Goal: Check status: Check status

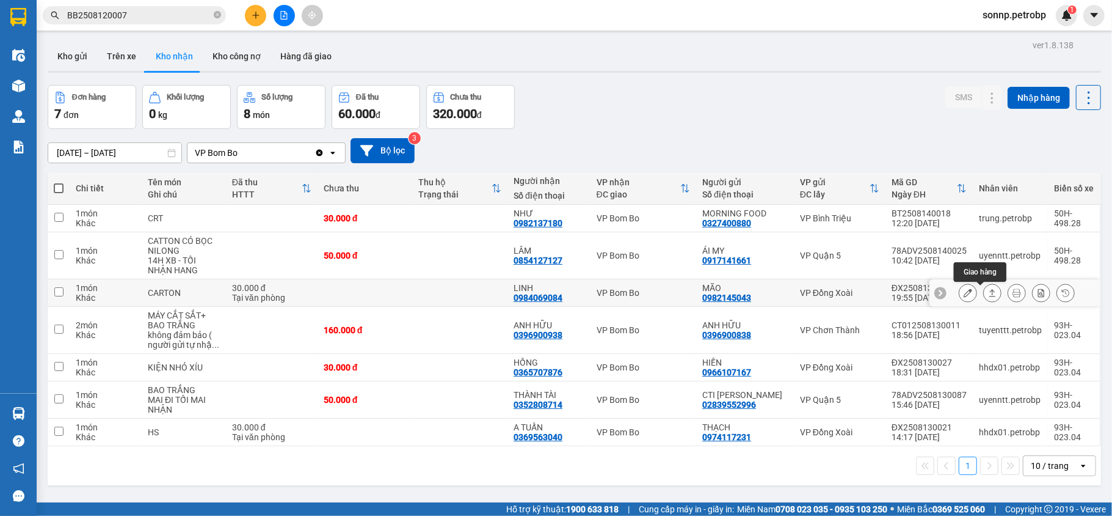
click at [989, 293] on icon at bounding box center [992, 292] width 7 height 7
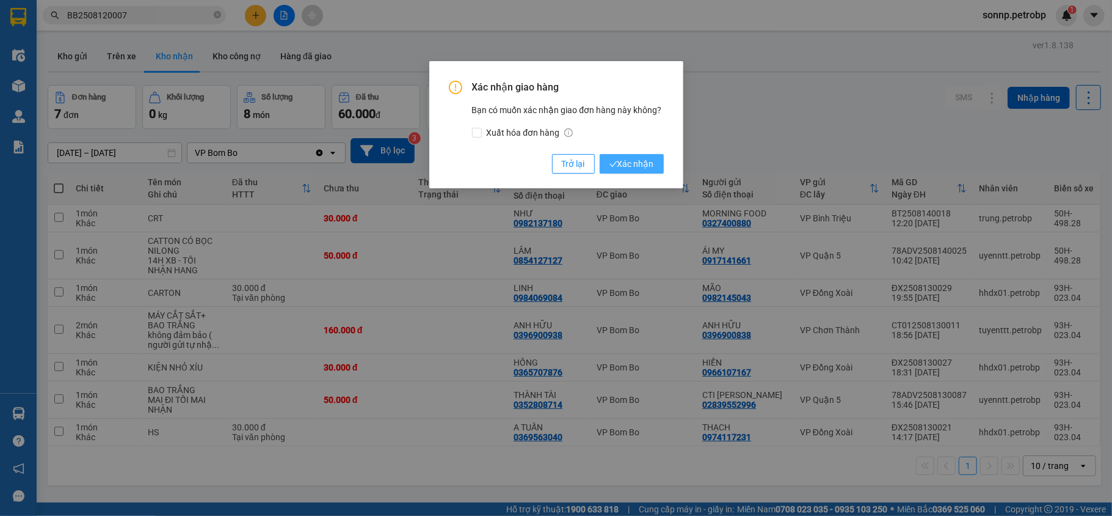
click at [621, 162] on span "Xác nhận" at bounding box center [632, 163] width 45 height 13
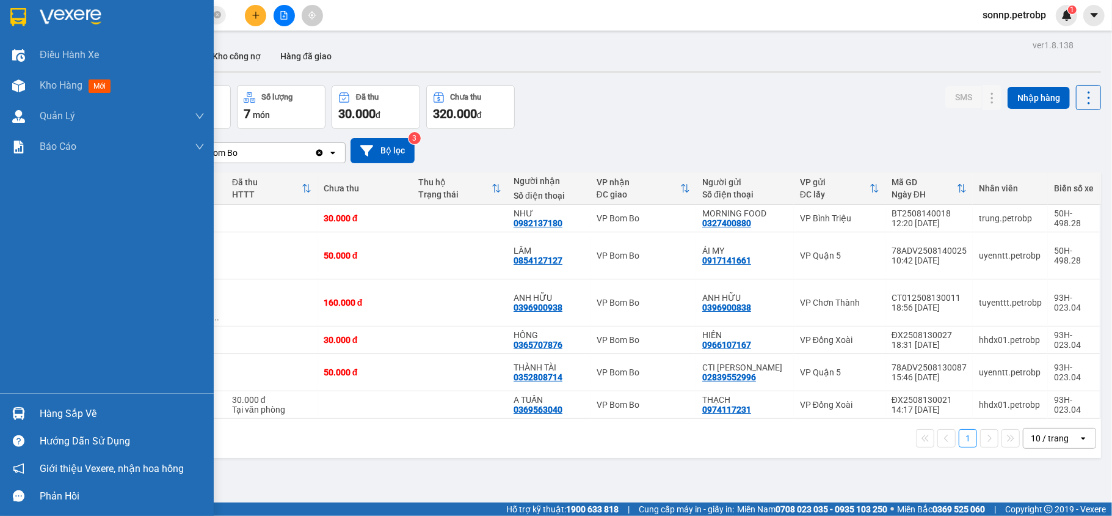
click at [27, 415] on div at bounding box center [18, 413] width 21 height 21
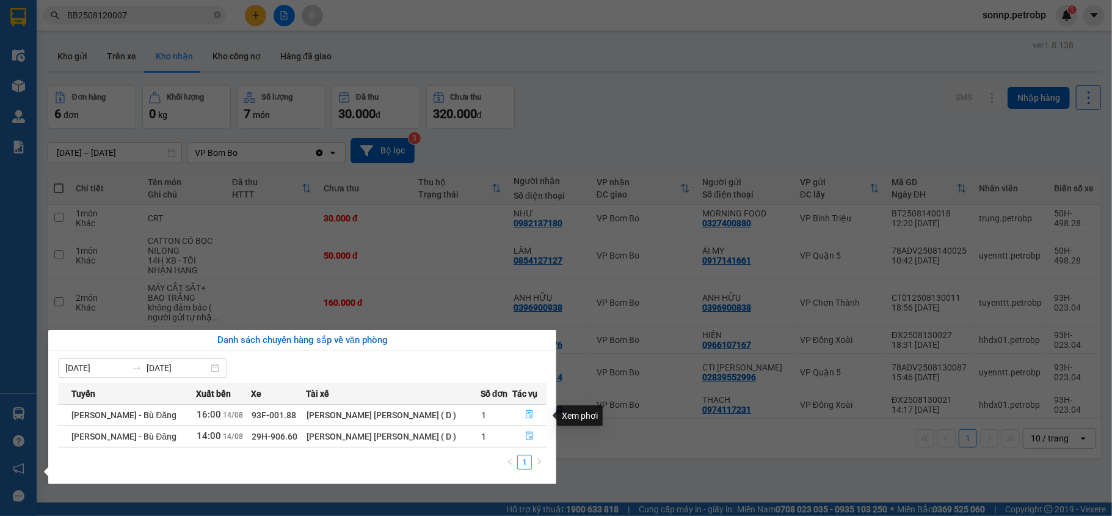
click at [526, 414] on icon "file-done" at bounding box center [529, 414] width 7 height 9
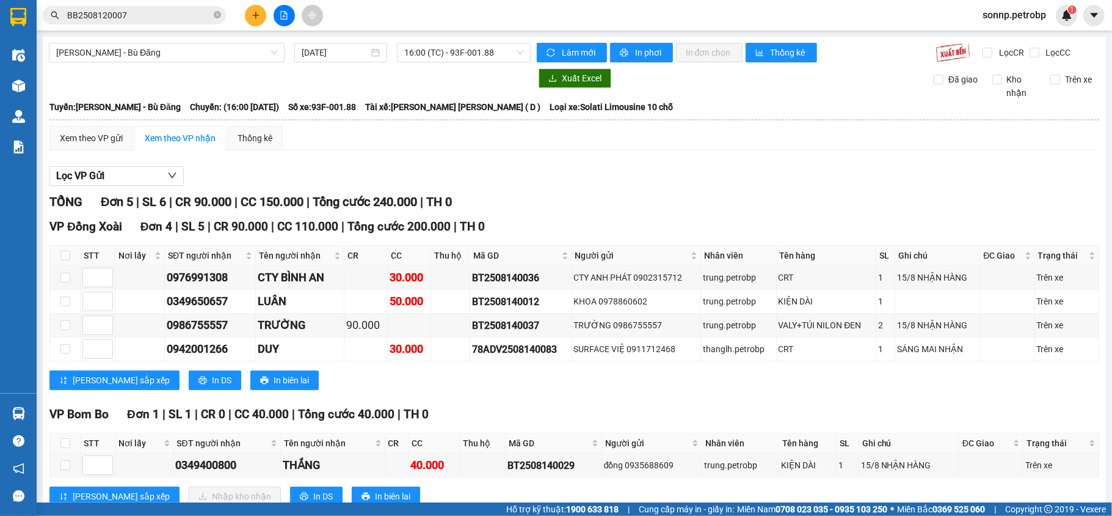
scroll to position [42, 0]
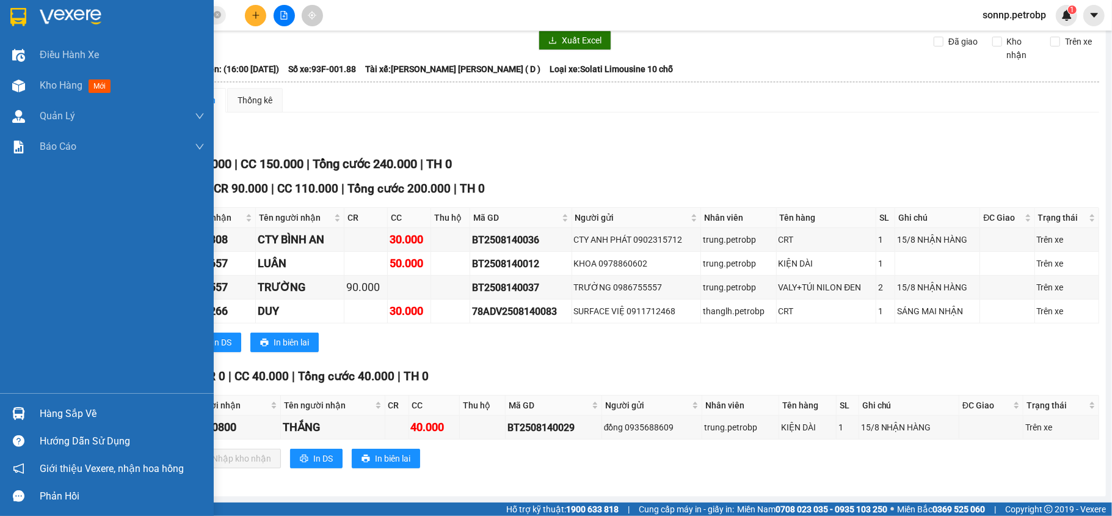
click at [18, 408] on img at bounding box center [18, 413] width 13 height 13
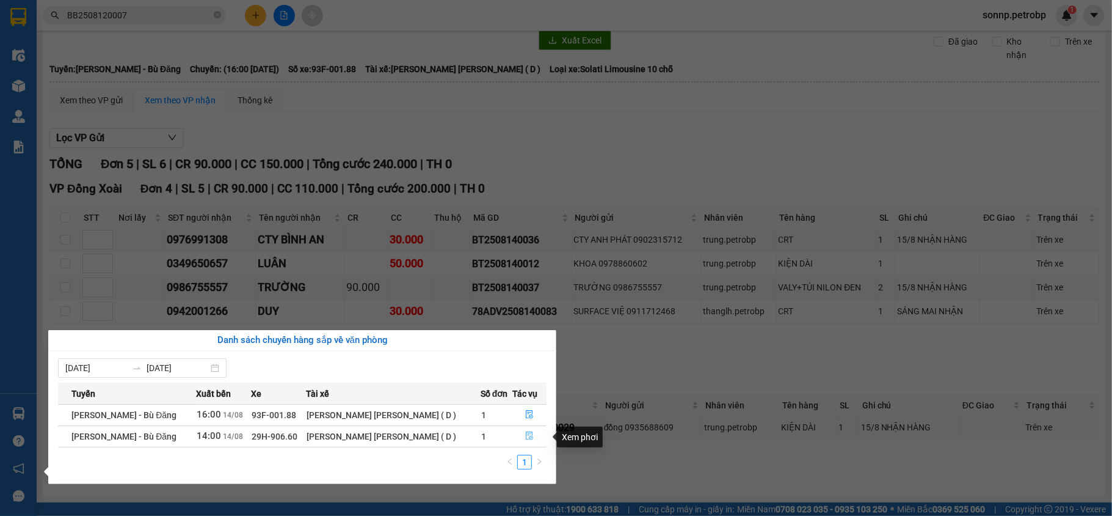
click at [526, 440] on icon "file-done" at bounding box center [529, 436] width 7 height 9
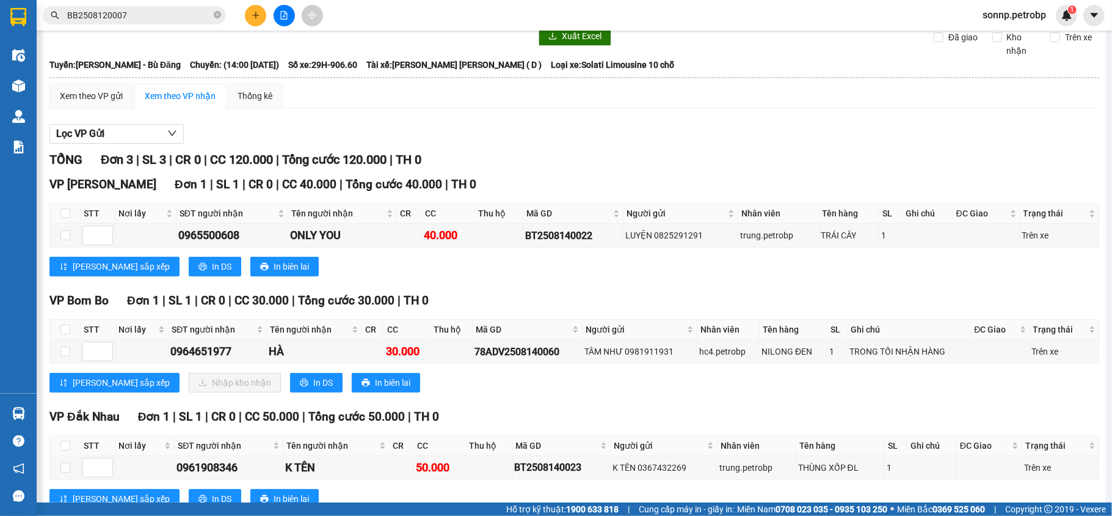
scroll to position [86, 0]
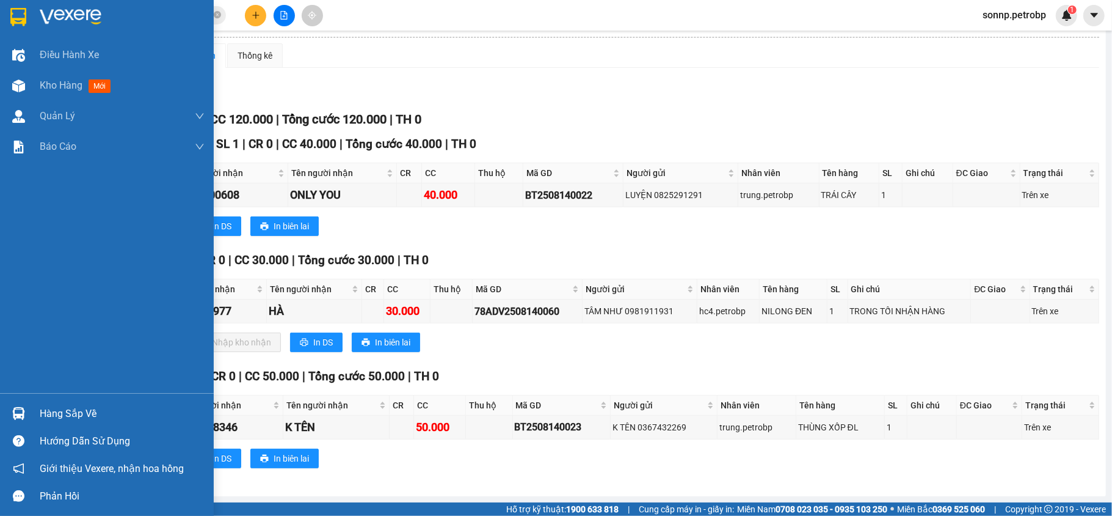
click at [69, 412] on div "Hàng sắp về" at bounding box center [122, 413] width 165 height 18
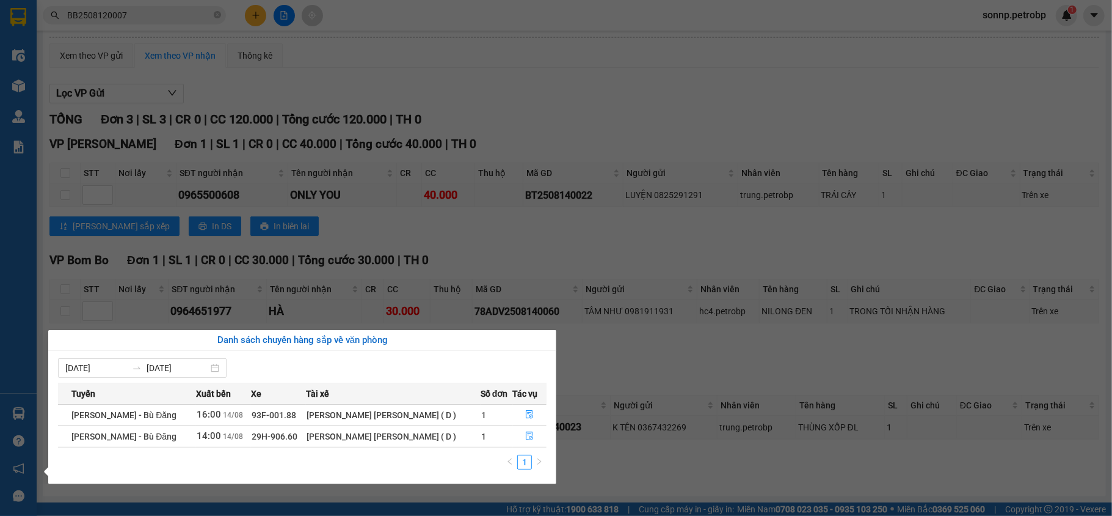
click at [10, 286] on div "Điều [PERSON_NAME] xe Kho hàng mới [PERSON_NAME] [PERSON_NAME] [PERSON_NAME] lý…" at bounding box center [18, 258] width 37 height 516
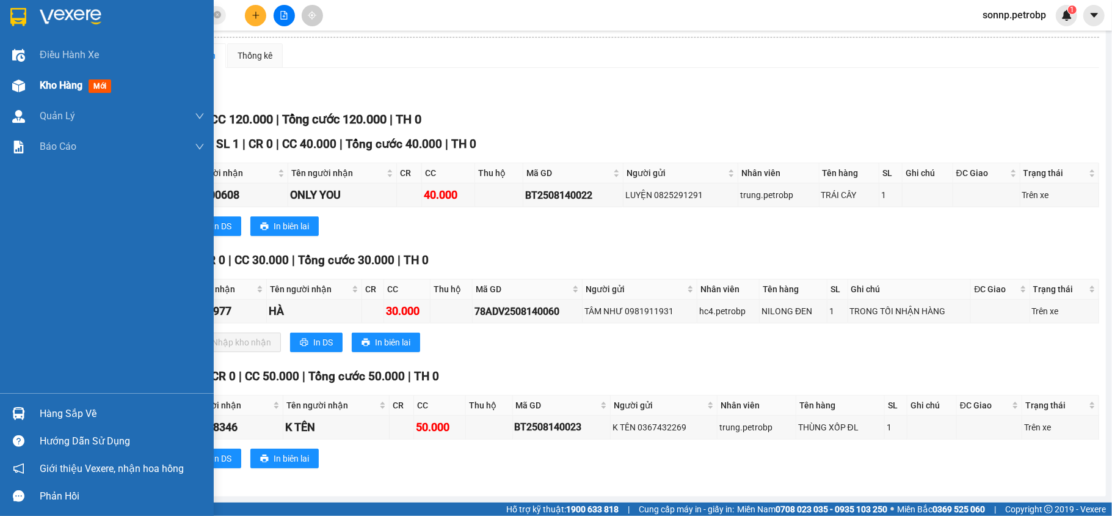
click at [59, 84] on span "Kho hàng" at bounding box center [61, 85] width 43 height 12
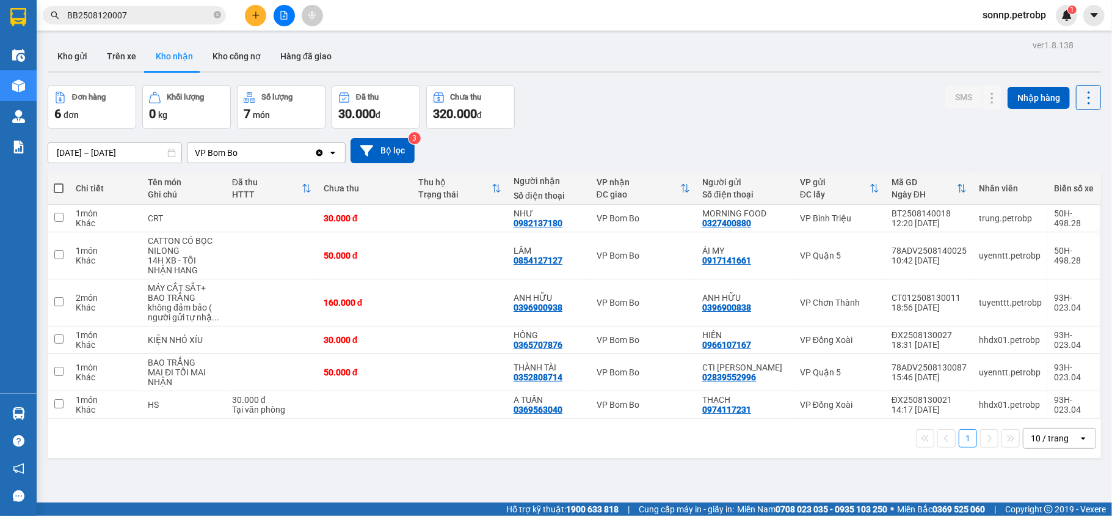
click at [157, 11] on input "BB2508120007" at bounding box center [139, 15] width 144 height 13
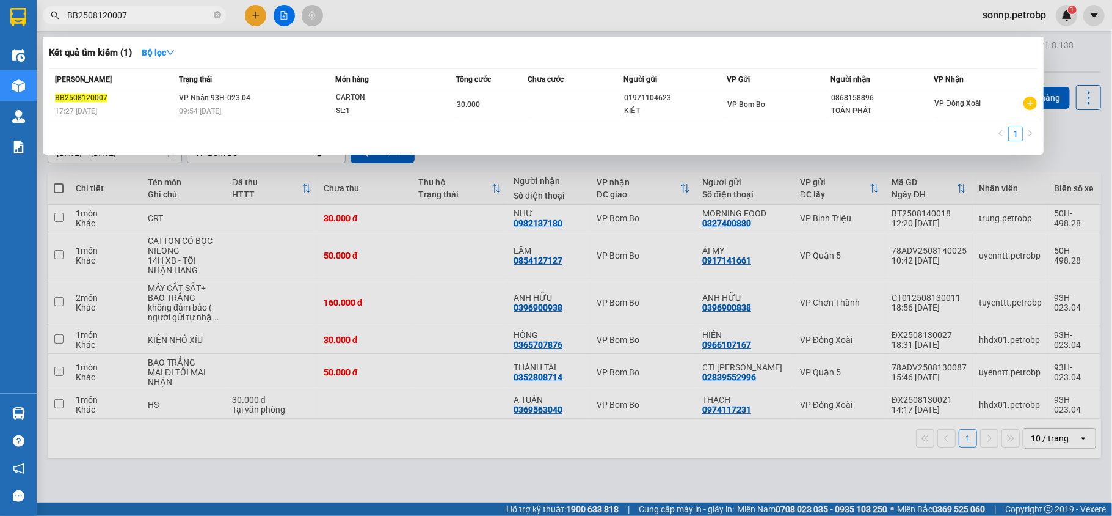
click at [157, 11] on input "BB2508120007" at bounding box center [139, 15] width 144 height 13
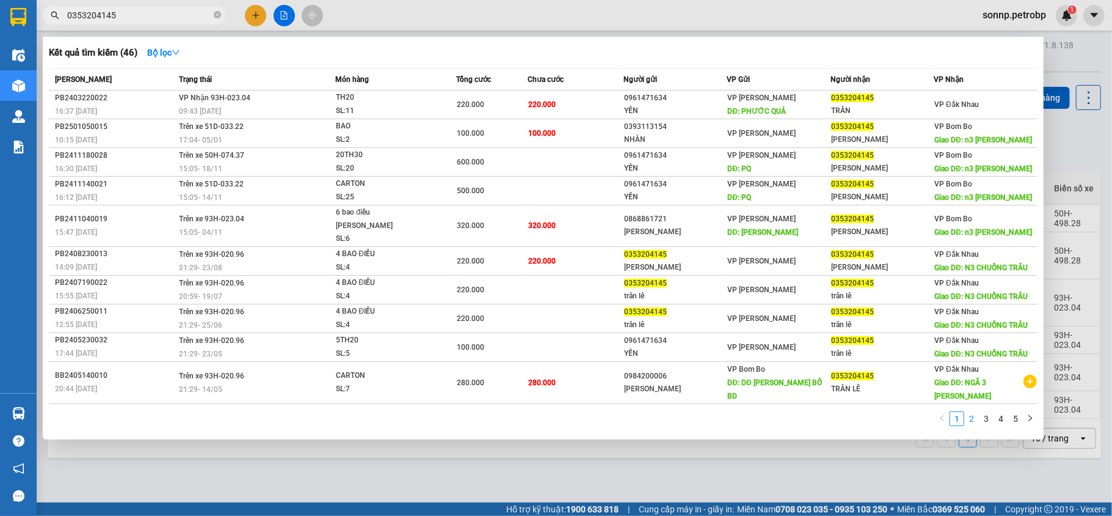
type input "0353204145"
click at [975, 412] on link "2" at bounding box center [971, 418] width 13 height 13
click at [985, 412] on link "3" at bounding box center [986, 418] width 13 height 13
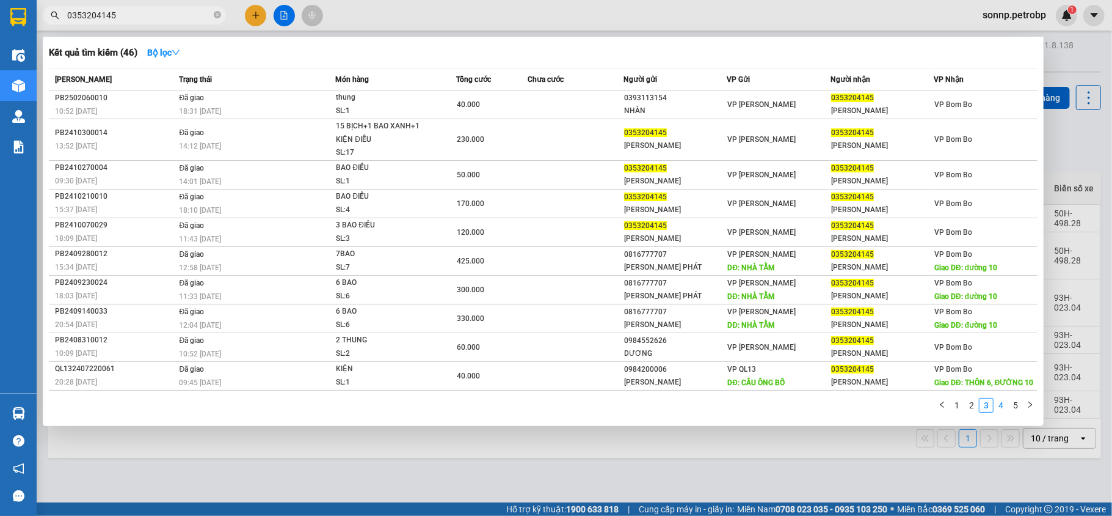
click at [1002, 404] on link "4" at bounding box center [1000, 404] width 13 height 13
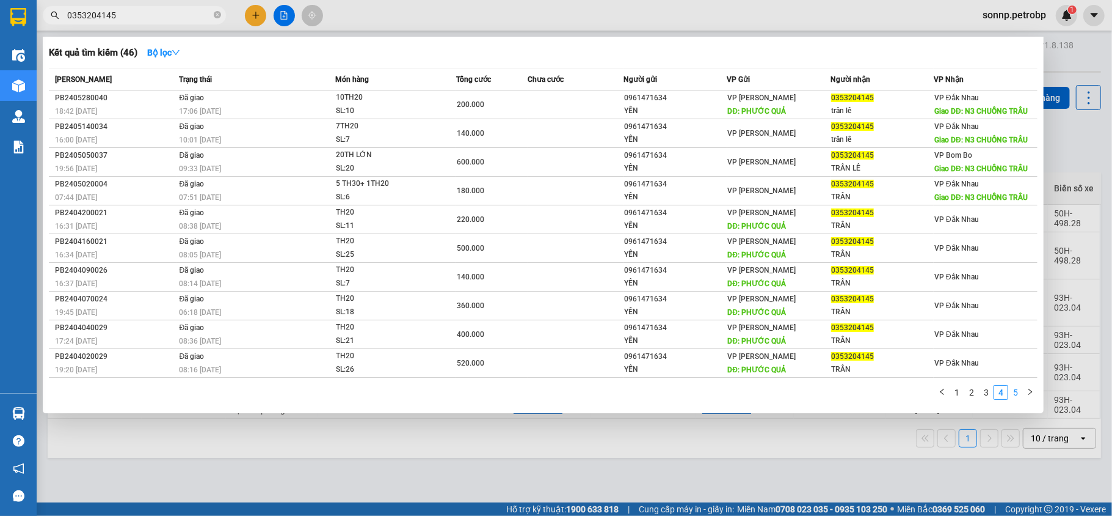
click at [1014, 393] on link "5" at bounding box center [1015, 391] width 13 height 13
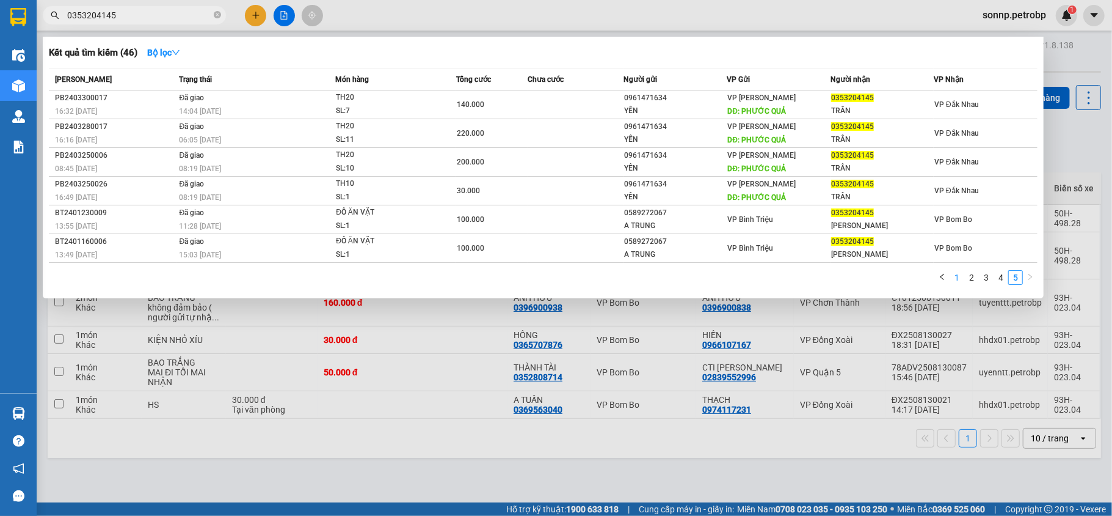
click at [954, 271] on link "1" at bounding box center [956, 277] width 13 height 13
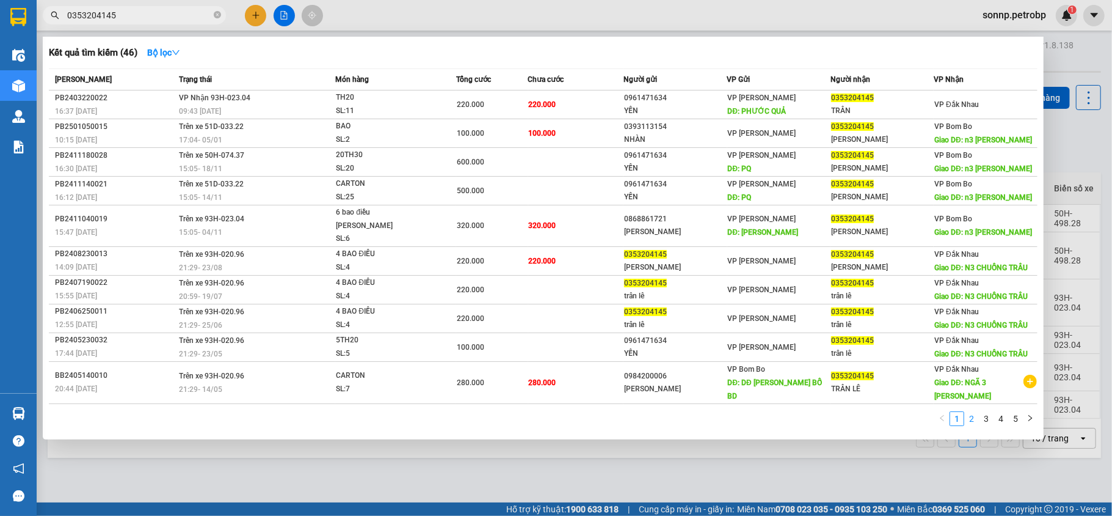
click at [972, 412] on link "2" at bounding box center [971, 418] width 13 height 13
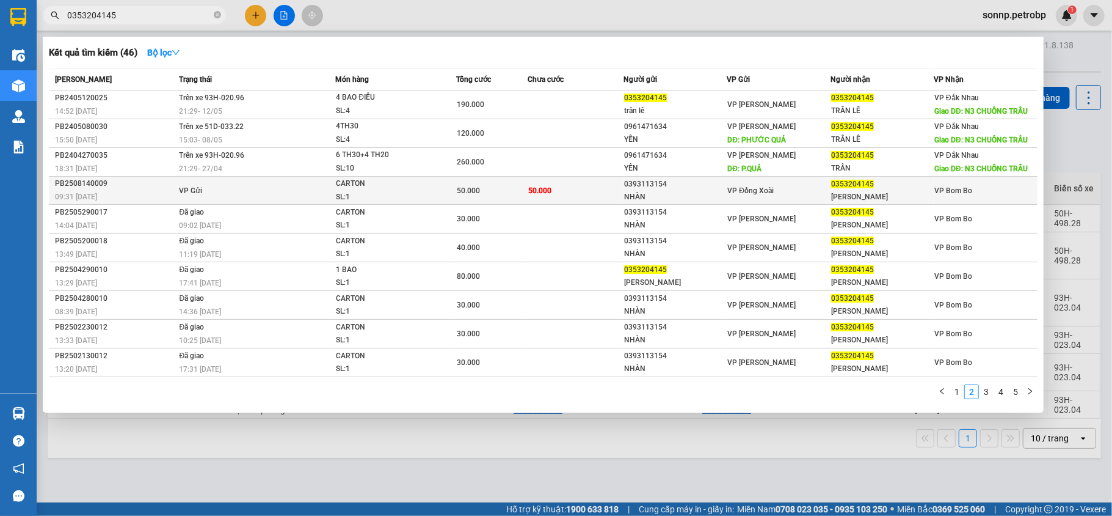
click at [597, 188] on td "50.000" at bounding box center [575, 191] width 95 height 28
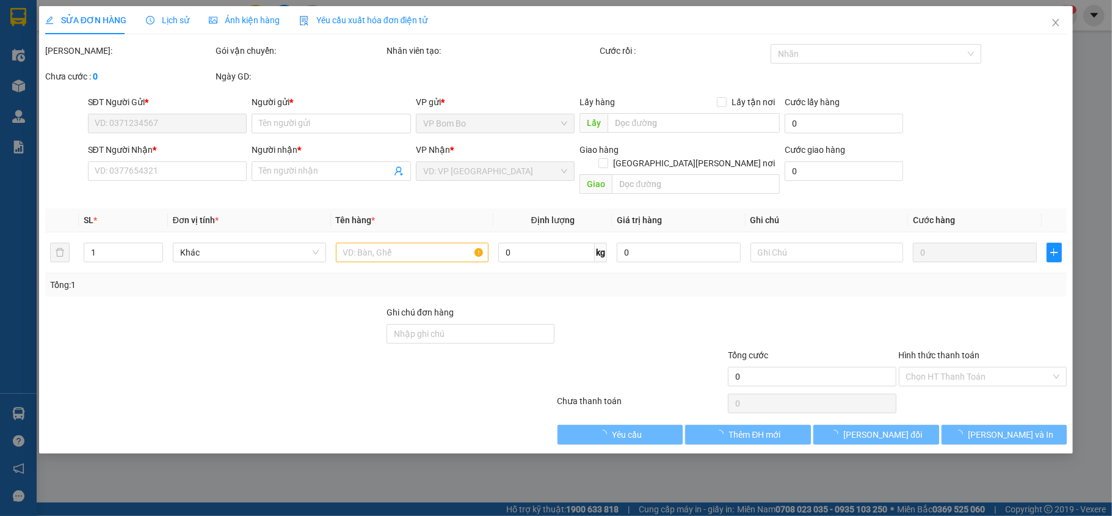
type input "0393113154"
type input "NHÀN"
type input "0353204145"
type input "[PERSON_NAME]"
type input "50.000"
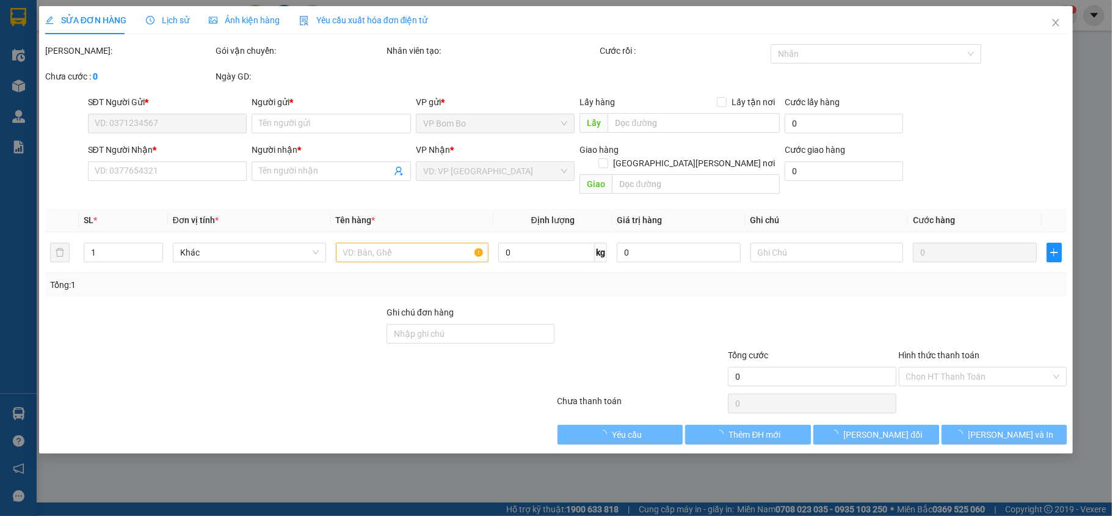
type input "50.000"
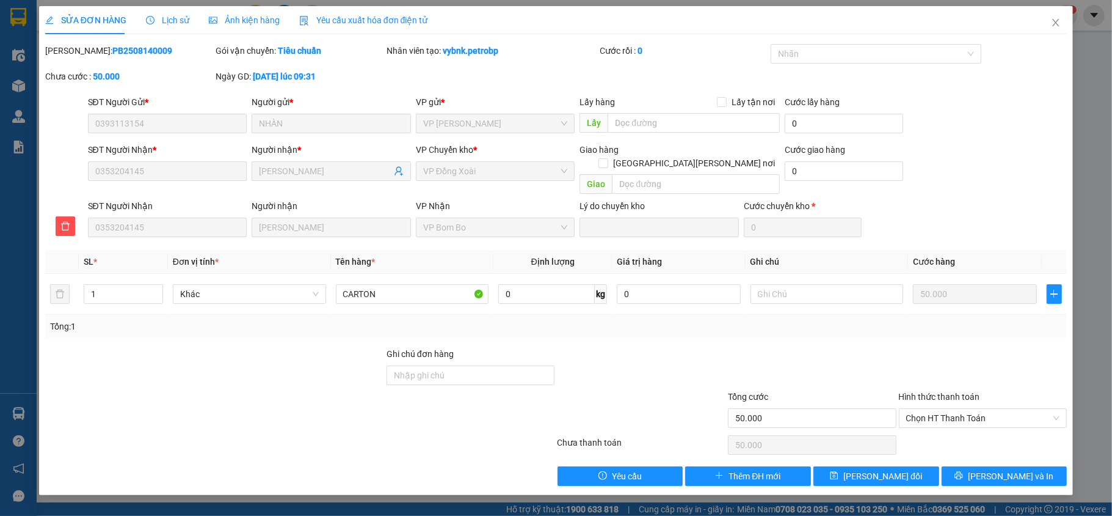
click at [180, 17] on span "Lịch sử" at bounding box center [167, 20] width 43 height 10
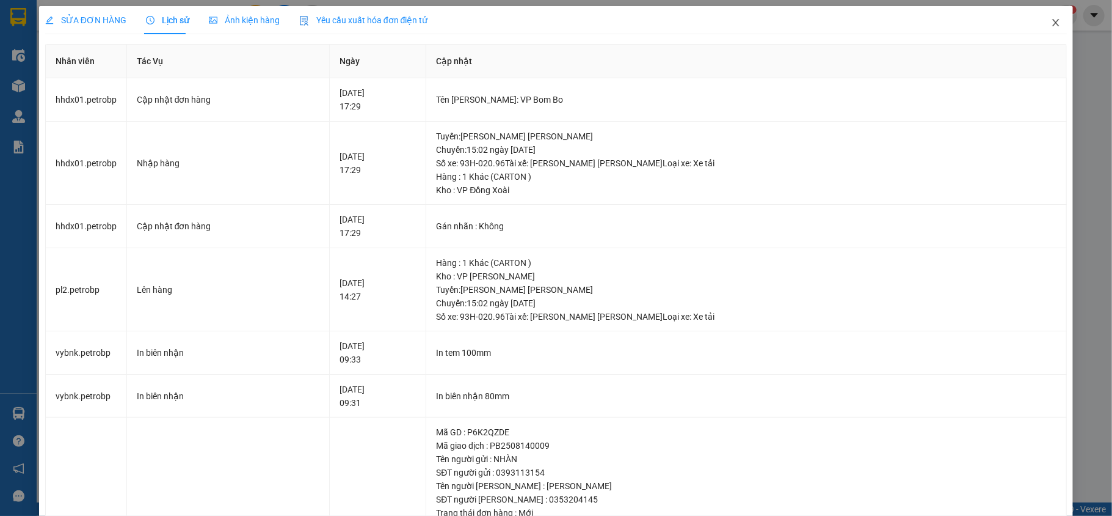
click at [1053, 26] on icon "close" at bounding box center [1056, 22] width 7 height 7
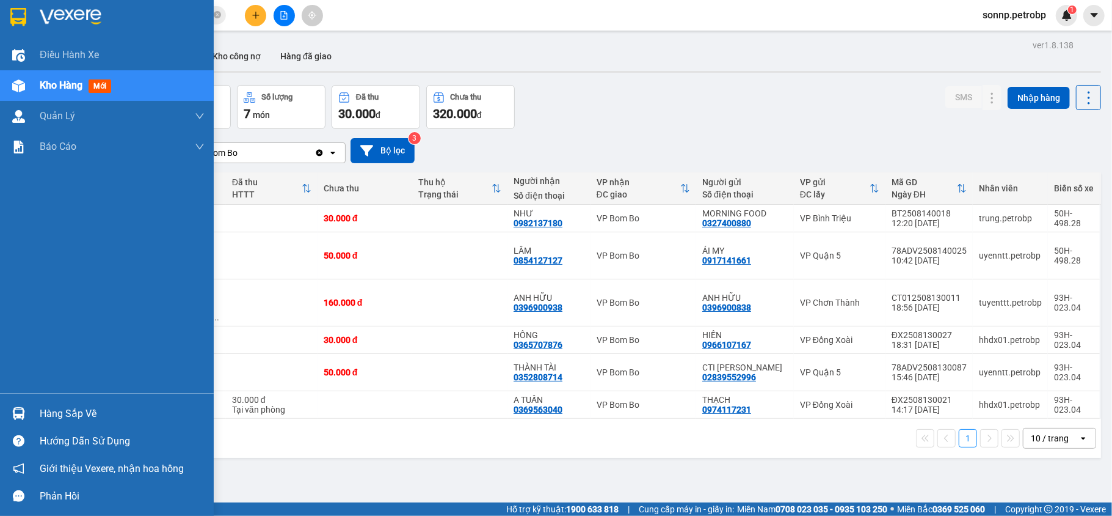
click at [61, 404] on div "Hàng sắp về" at bounding box center [122, 413] width 165 height 18
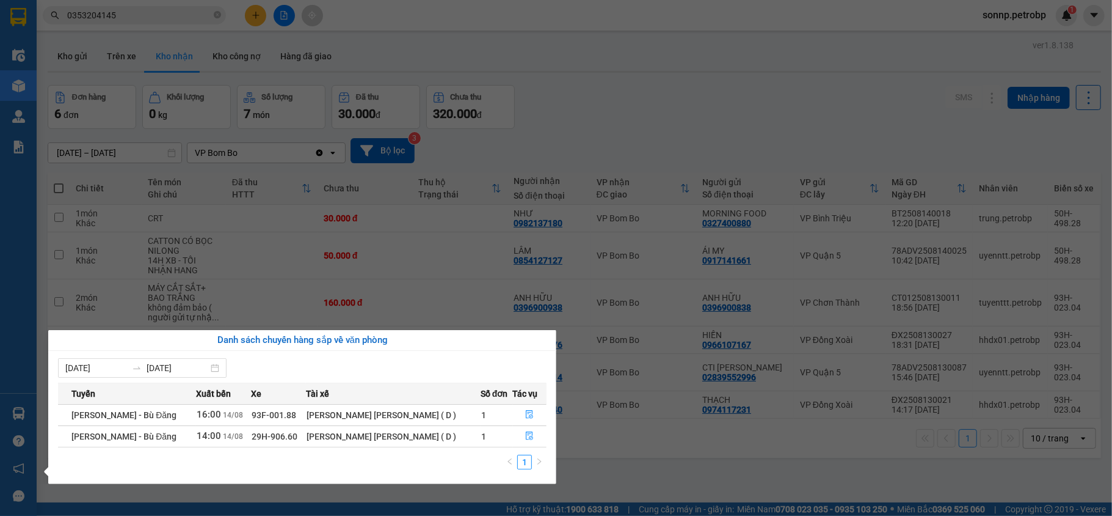
click at [721, 456] on section "Kết quả [PERSON_NAME] ( 46 ) Bộ lọc Mã ĐH Trạng thái Món hàng [PERSON_NAME] [PE…" at bounding box center [556, 258] width 1112 height 516
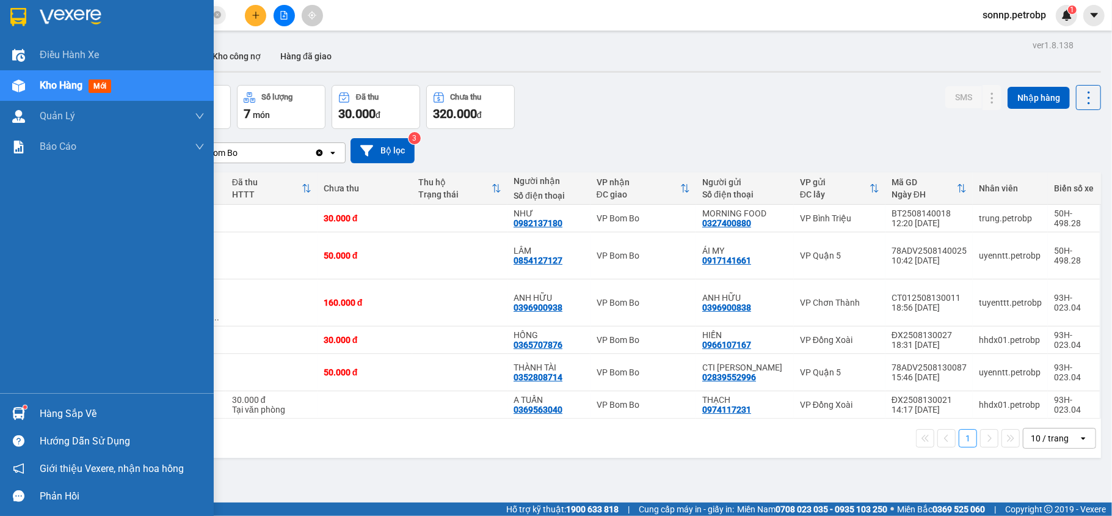
click at [12, 414] on img at bounding box center [18, 413] width 13 height 13
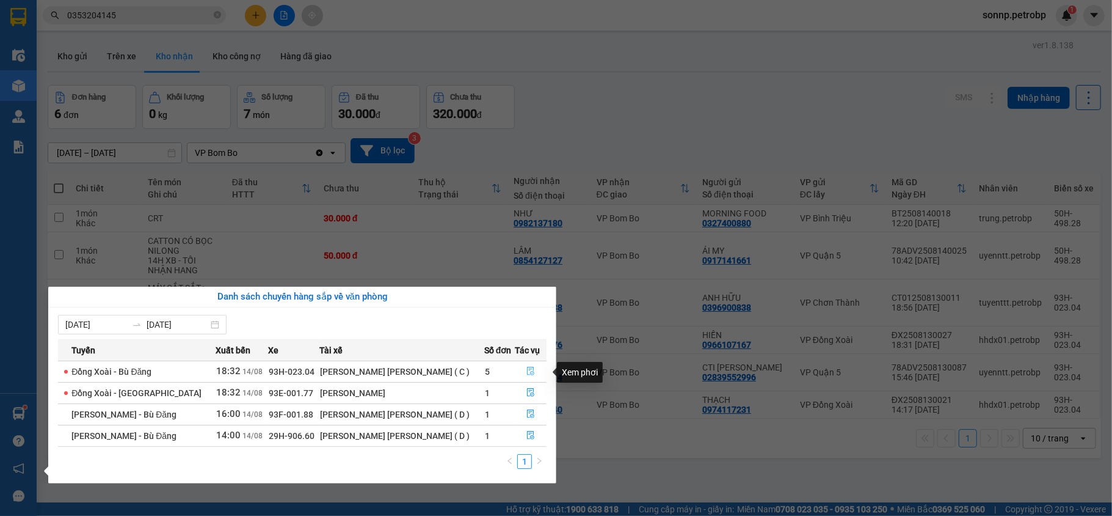
click at [529, 375] on icon "file-done" at bounding box center [530, 370] width 9 height 9
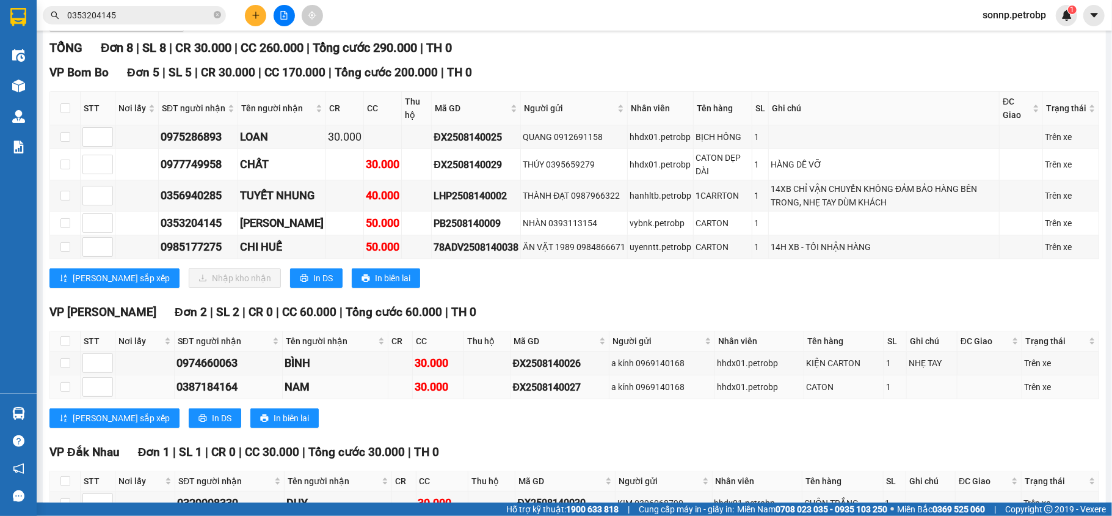
scroll to position [72, 0]
